Goal: Task Accomplishment & Management: Use online tool/utility

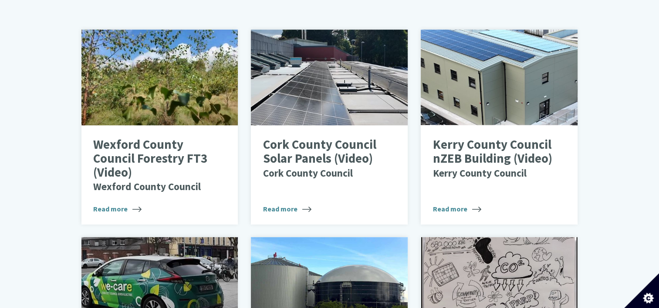
scroll to position [436, 0]
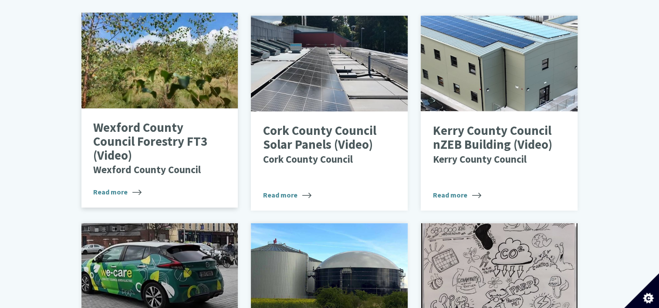
click at [124, 132] on p "Wexford County Council Forestry FT3 (Video) Wexford County Council" at bounding box center [153, 148] width 120 height 55
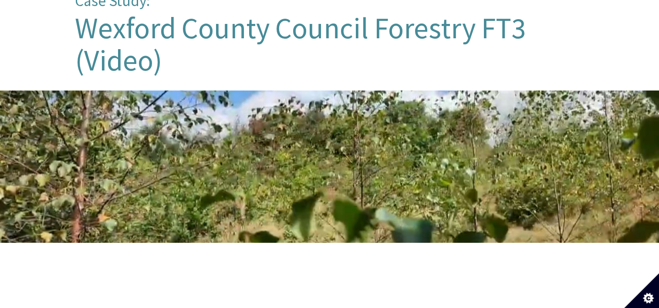
scroll to position [305, 0]
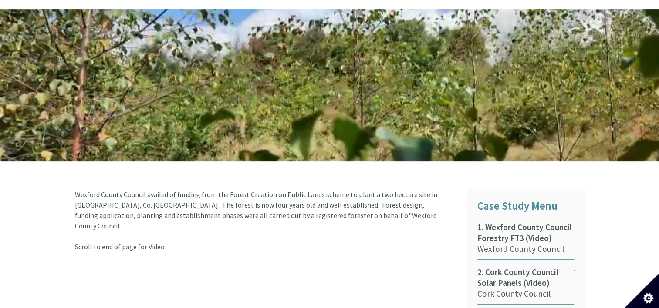
click at [336, 105] on div at bounding box center [329, 85] width 659 height 152
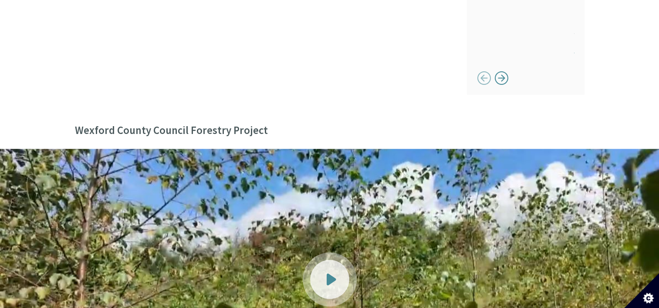
scroll to position [1045, 0]
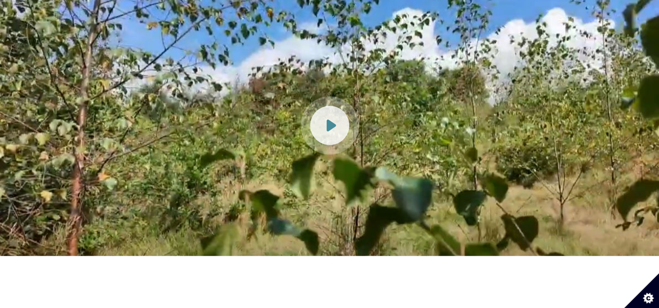
click at [336, 107] on div at bounding box center [329, 125] width 39 height 39
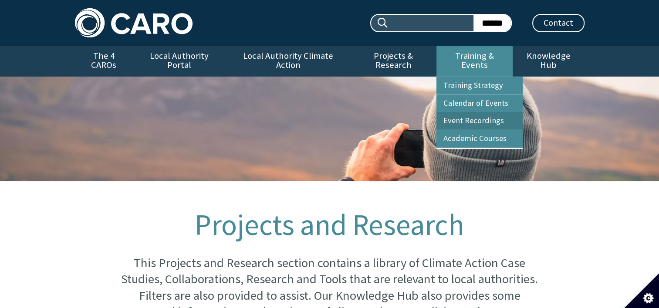
click at [485, 112] on link "Event Recordings" at bounding box center [479, 120] width 86 height 17
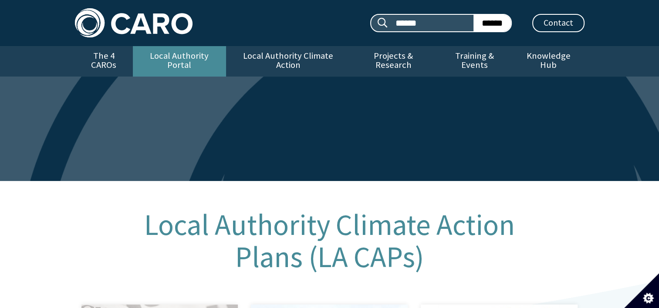
click at [187, 59] on link "Local Authority Portal" at bounding box center [179, 61] width 93 height 30
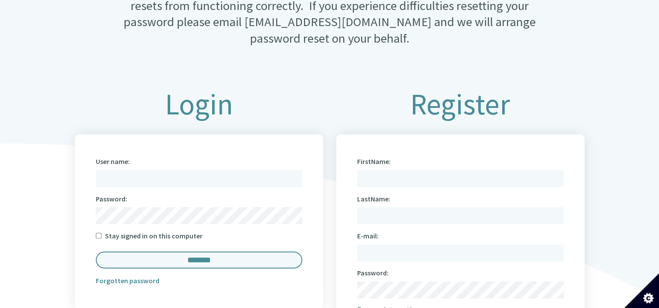
scroll to position [392, 0]
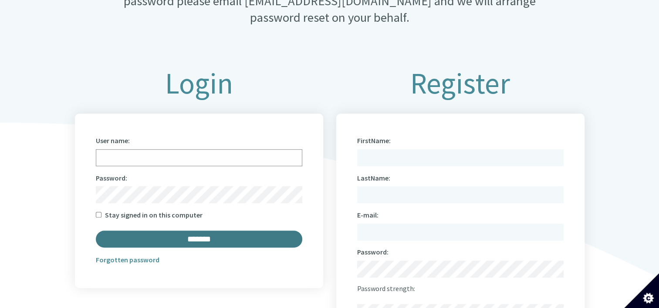
type input "**********"
click at [227, 231] on input "*******" at bounding box center [199, 239] width 206 height 17
